Goal: Navigation & Orientation: Go to known website

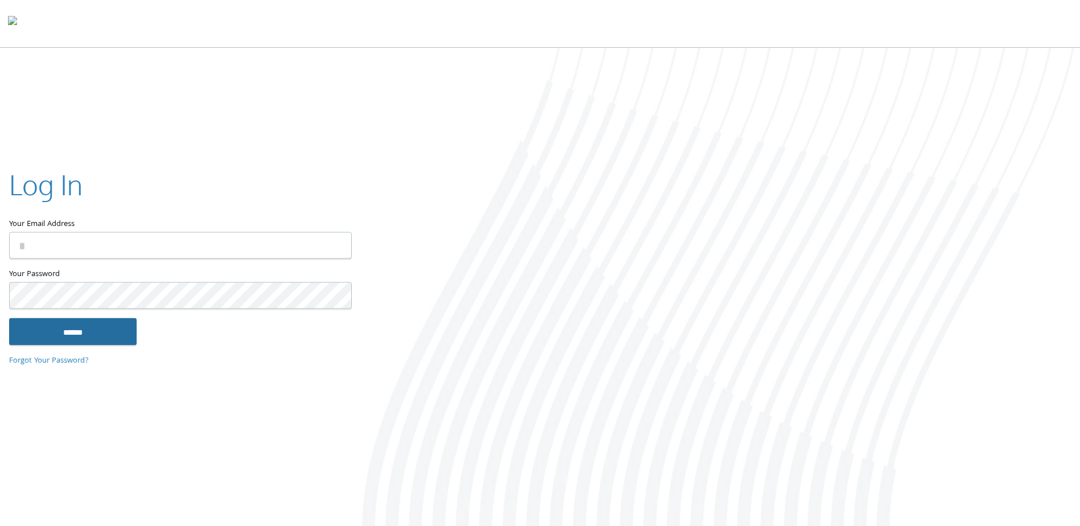
type input "**********"
click at [80, 320] on input "******" at bounding box center [72, 331] width 127 height 27
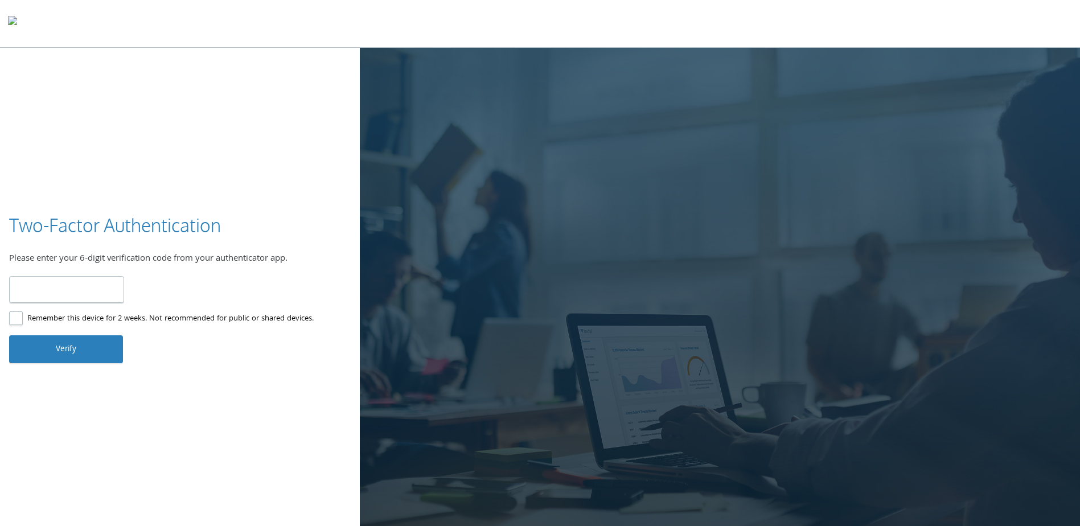
type input "******"
